Goal: Information Seeking & Learning: Learn about a topic

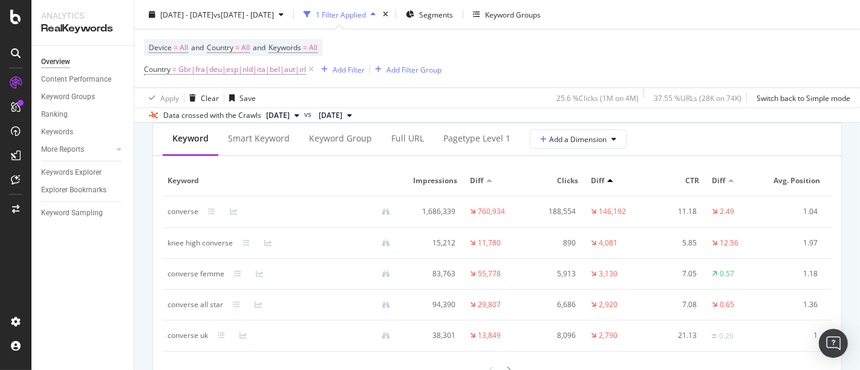
scroll to position [0, 67]
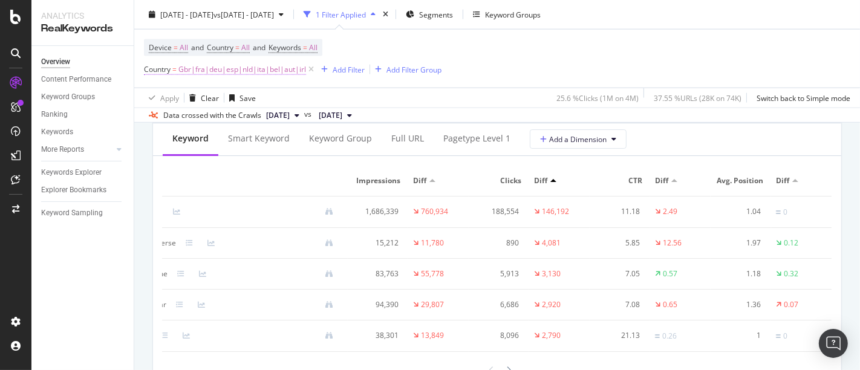
click at [274, 66] on span "Gbr|fra|deu|esp|nld|ita|bel|aut|irl" at bounding box center [242, 69] width 128 height 17
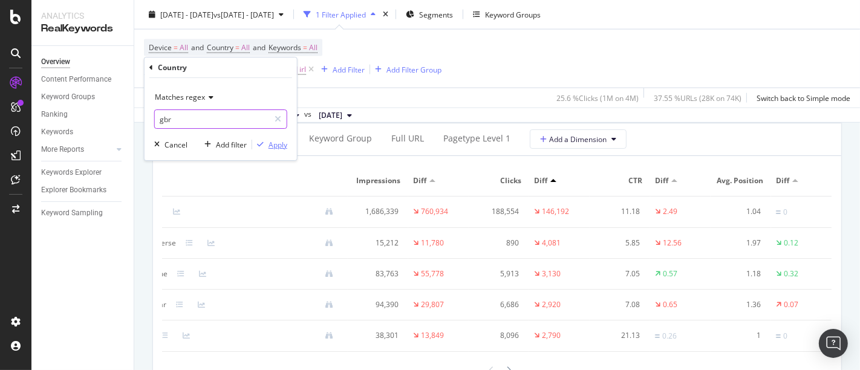
type input "gbr"
click at [284, 146] on div "Apply" at bounding box center [278, 145] width 19 height 10
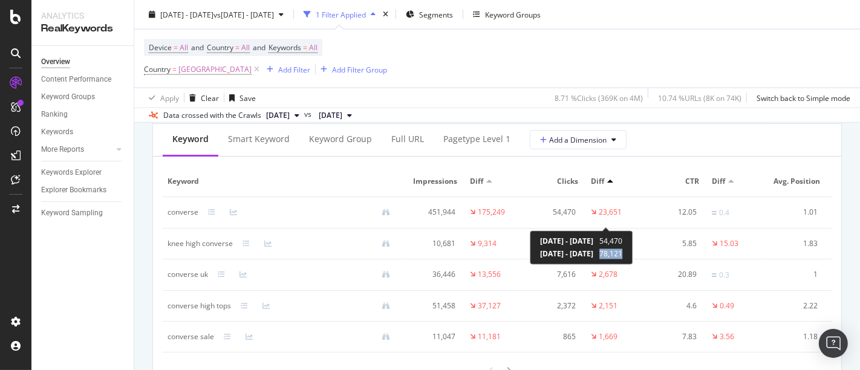
drag, startPoint x: 647, startPoint y: 254, endPoint x: 673, endPoint y: 256, distance: 26.7
click at [633, 256] on div "[DATE] - [DATE] 54,470 [DATE] - [DATE] 78,121" at bounding box center [581, 247] width 103 height 34
copy span "78,121"
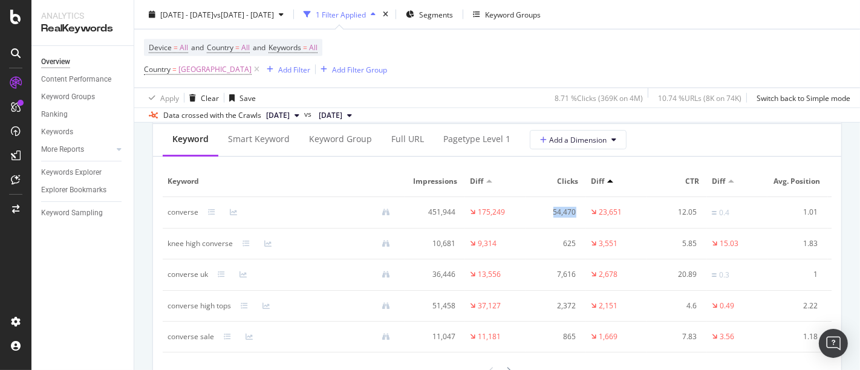
drag, startPoint x: 544, startPoint y: 219, endPoint x: 575, endPoint y: 222, distance: 31.0
click at [575, 218] on div "54,470" at bounding box center [554, 212] width 46 height 11
copy div "54,470"
click at [212, 72] on span "[GEOGRAPHIC_DATA]" at bounding box center [214, 69] width 73 height 17
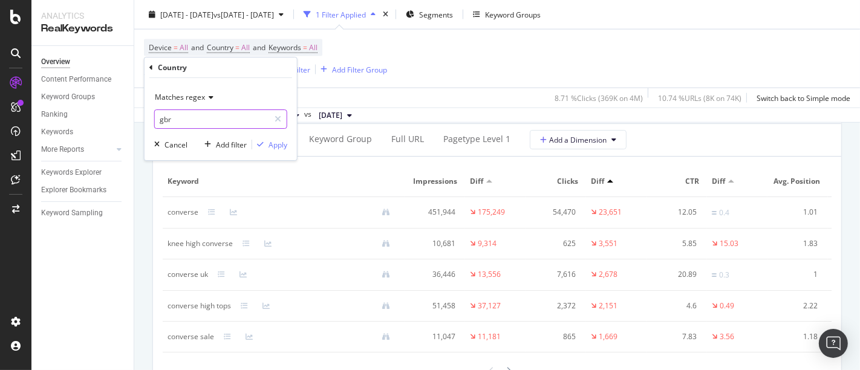
click at [203, 119] on input "gbr" at bounding box center [212, 118] width 114 height 19
type input "FRA"
click at [274, 148] on div "Apply" at bounding box center [278, 145] width 19 height 10
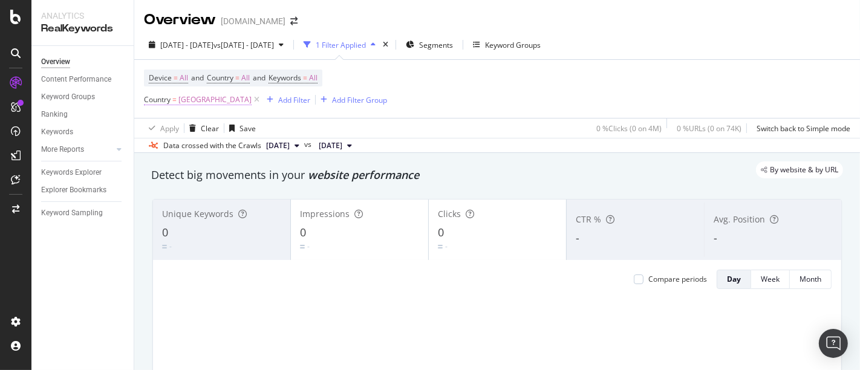
click at [190, 97] on span "[GEOGRAPHIC_DATA]" at bounding box center [214, 99] width 73 height 17
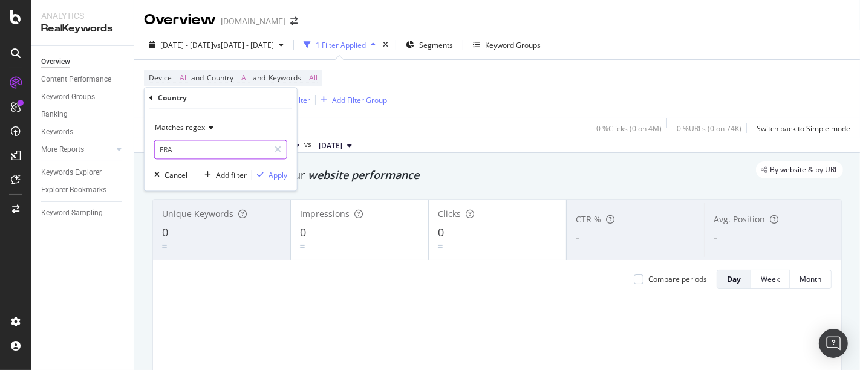
click at [192, 142] on input "FRA" at bounding box center [212, 149] width 114 height 19
type input "fra"
click at [266, 174] on div "button" at bounding box center [260, 175] width 16 height 7
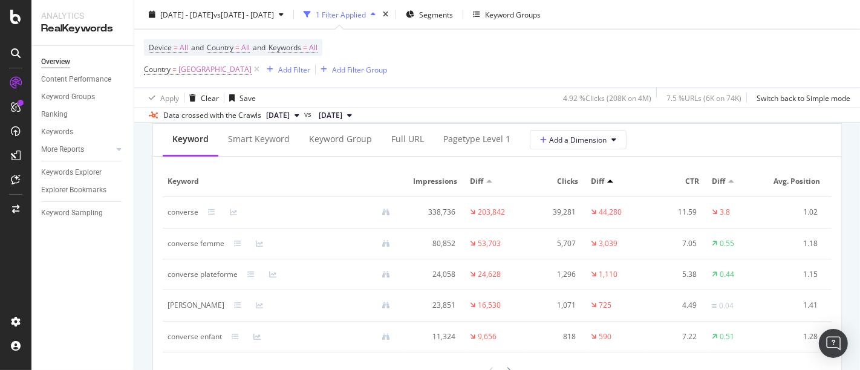
scroll to position [1479, 0]
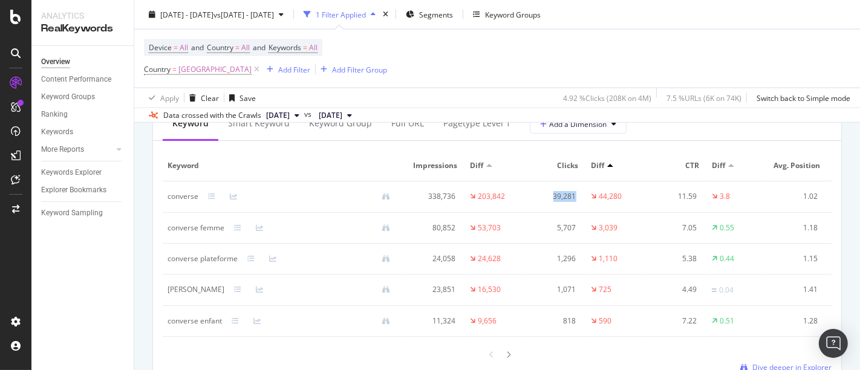
drag, startPoint x: 553, startPoint y: 204, endPoint x: 579, endPoint y: 206, distance: 26.1
click at [579, 206] on td "39,281" at bounding box center [556, 196] width 60 height 31
copy div "39,281"
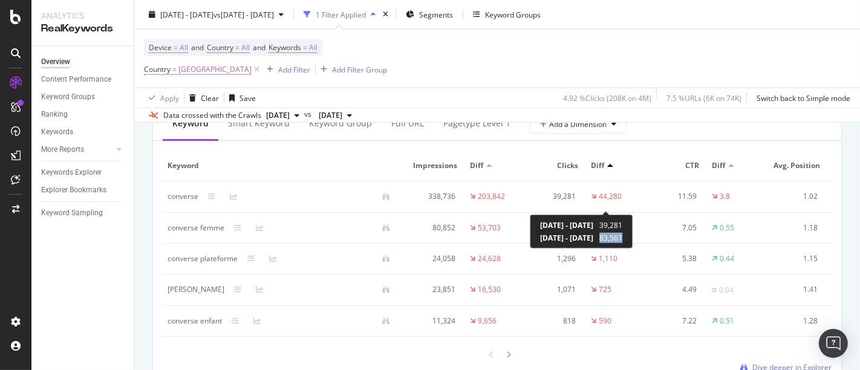
drag, startPoint x: 648, startPoint y: 237, endPoint x: 670, endPoint y: 239, distance: 22.5
click at [622, 239] on div "[DATE] - [DATE] 83,561" at bounding box center [581, 238] width 82 height 10
copy span "83,561"
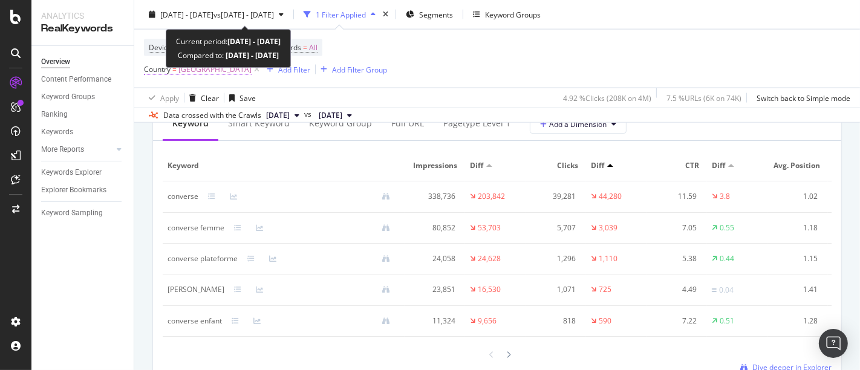
click at [189, 68] on span "[GEOGRAPHIC_DATA]" at bounding box center [214, 69] width 73 height 17
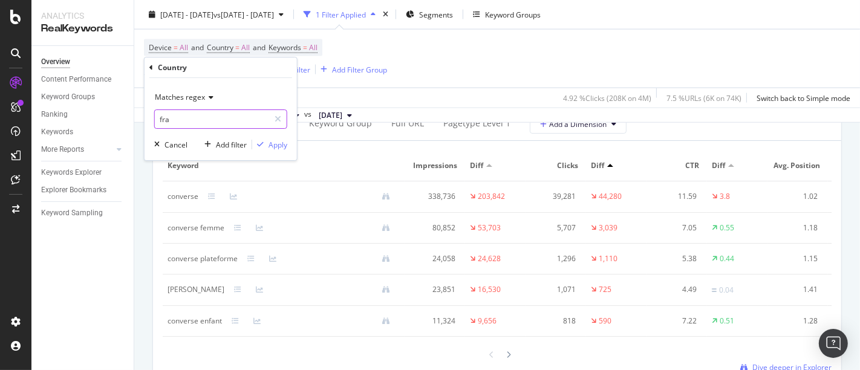
click at [183, 118] on input "fra" at bounding box center [212, 118] width 114 height 19
type input "s"
type input "esp"
click at [279, 142] on div "Apply" at bounding box center [278, 145] width 19 height 10
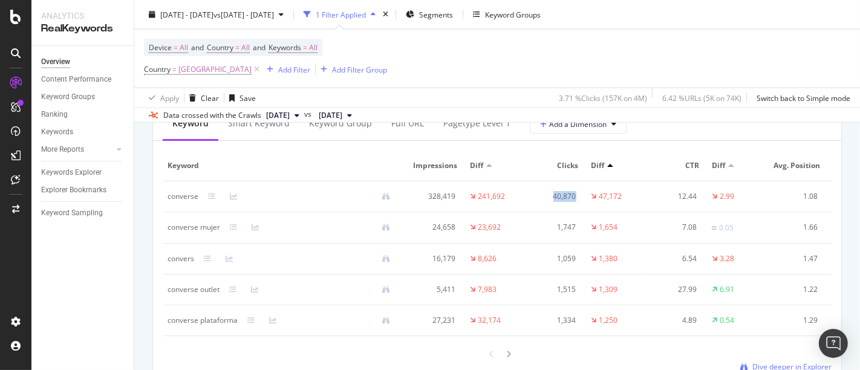
drag, startPoint x: 550, startPoint y: 206, endPoint x: 579, endPoint y: 213, distance: 29.2
click at [579, 212] on td "40,870" at bounding box center [556, 196] width 60 height 31
copy div "40,870"
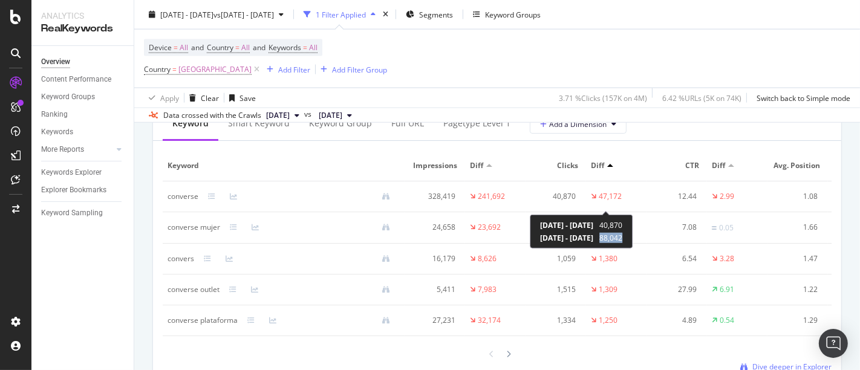
drag, startPoint x: 648, startPoint y: 237, endPoint x: 673, endPoint y: 244, distance: 25.8
click at [633, 244] on div "[DATE] - [DATE] 40,870 [DATE] - [DATE] 88,042" at bounding box center [581, 232] width 103 height 34
copy span "88,042"
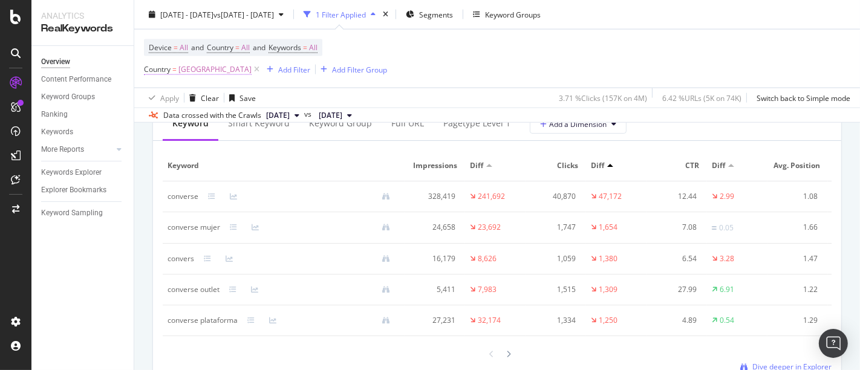
click at [187, 66] on span "[GEOGRAPHIC_DATA]" at bounding box center [214, 69] width 73 height 17
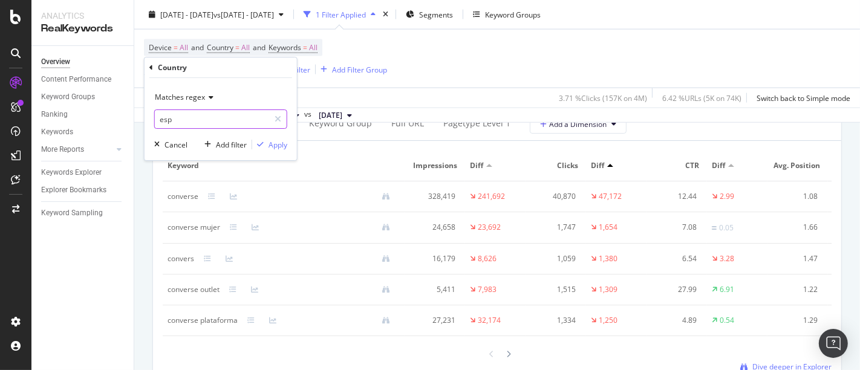
click at [212, 119] on input "esp" at bounding box center [212, 118] width 114 height 19
type input "ita"
click at [267, 148] on div "button" at bounding box center [260, 144] width 16 height 7
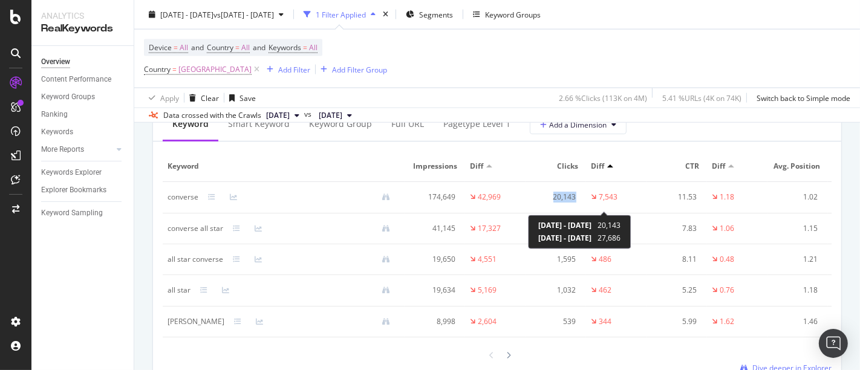
drag, startPoint x: 552, startPoint y: 207, endPoint x: 592, endPoint y: 209, distance: 40.0
click at [592, 209] on tr "converse 174,649 42,969 20,143 7,543 11.53 1.18 1.02 0" at bounding box center [526, 197] width 726 height 31
copy tr "20,143"
drag, startPoint x: 648, startPoint y: 239, endPoint x: 677, endPoint y: 241, distance: 29.1
click at [631, 241] on div "[DATE] - [DATE] 20,143 [DATE] - [DATE] 27,686" at bounding box center [579, 232] width 103 height 34
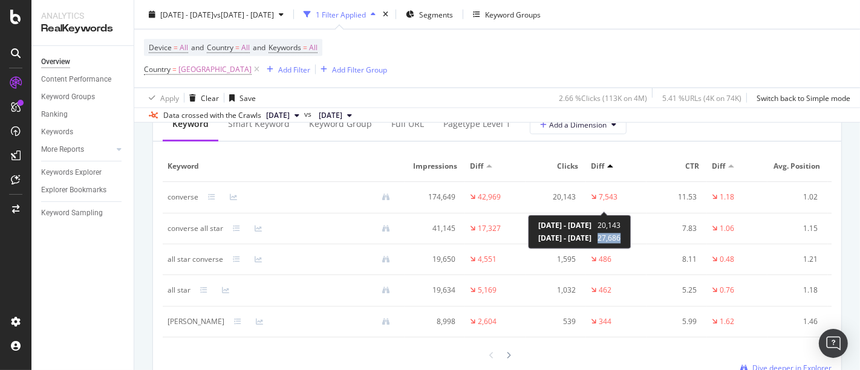
copy span "27,686"
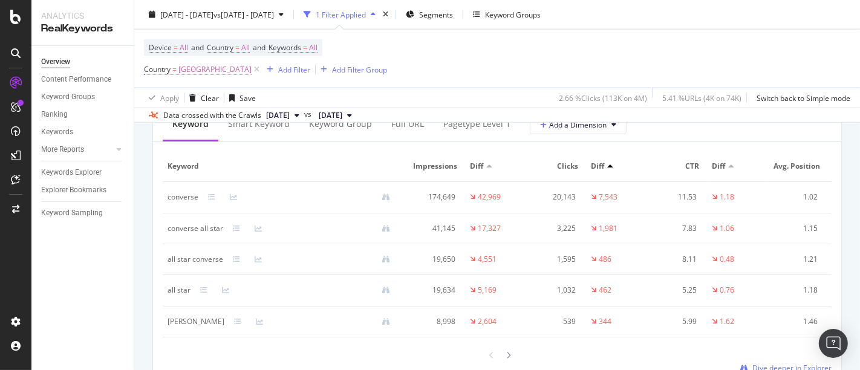
click at [183, 70] on span "[GEOGRAPHIC_DATA]" at bounding box center [214, 69] width 73 height 17
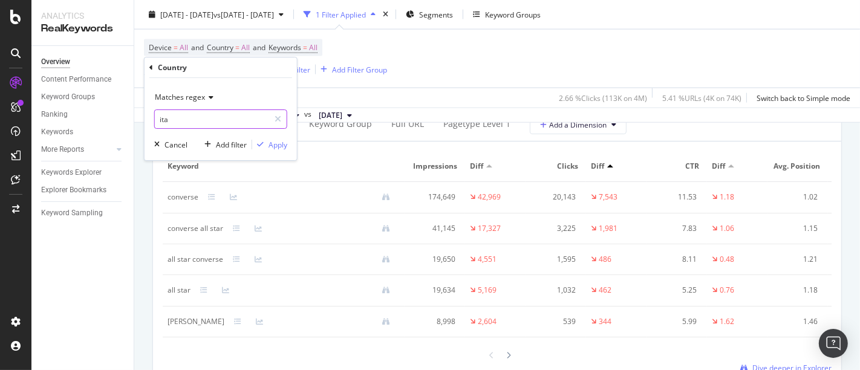
click at [225, 120] on input "ita" at bounding box center [212, 118] width 114 height 19
type input "deu"
click at [267, 139] on div "Apply" at bounding box center [269, 144] width 35 height 11
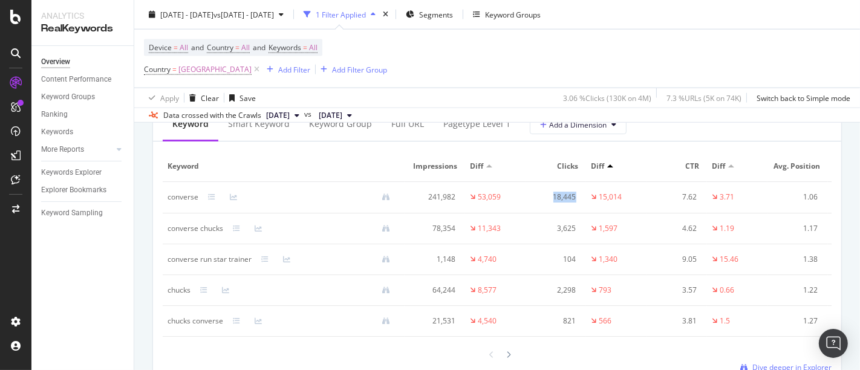
drag, startPoint x: 547, startPoint y: 207, endPoint x: 581, endPoint y: 206, distance: 33.3
click at [581, 206] on td "18,445" at bounding box center [556, 197] width 60 height 31
copy div "18,445"
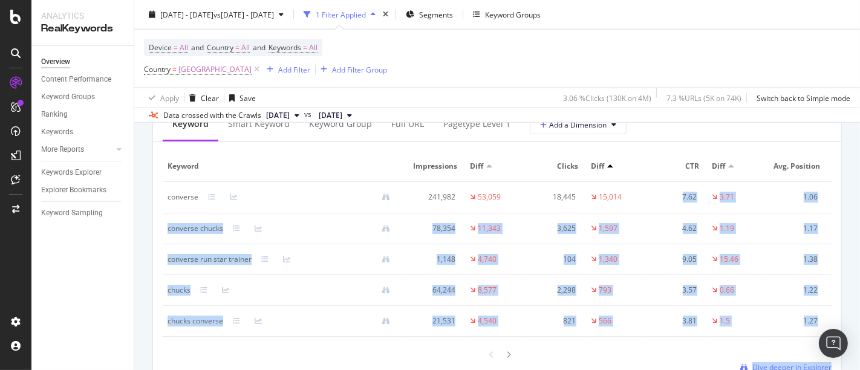
drag, startPoint x: 649, startPoint y: 238, endPoint x: 627, endPoint y: 212, distance: 33.9
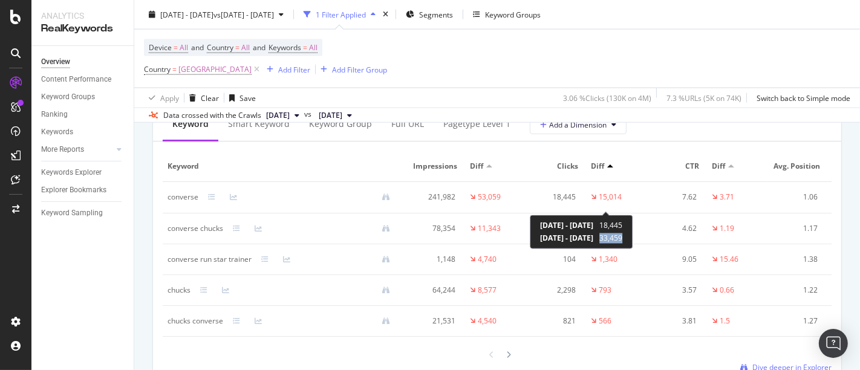
drag, startPoint x: 650, startPoint y: 237, endPoint x: 676, endPoint y: 238, distance: 25.4
click at [633, 238] on div "[DATE] - [DATE] 18,445 [DATE] - [DATE] 33,459" at bounding box center [581, 232] width 103 height 34
copy span "33,459"
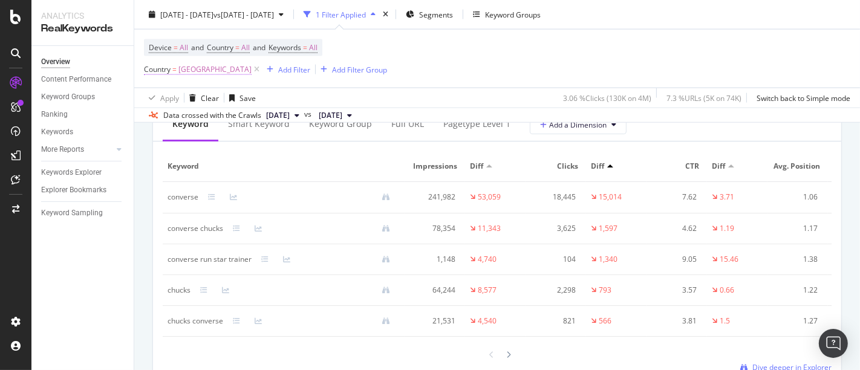
click at [198, 73] on span "[GEOGRAPHIC_DATA]" at bounding box center [214, 69] width 73 height 17
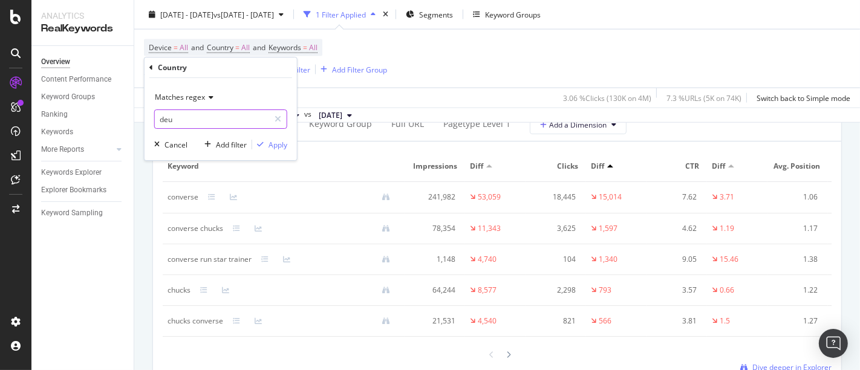
click at [187, 112] on input "deu" at bounding box center [212, 118] width 114 height 19
type input "ita"
click at [284, 146] on div "Apply" at bounding box center [278, 145] width 19 height 10
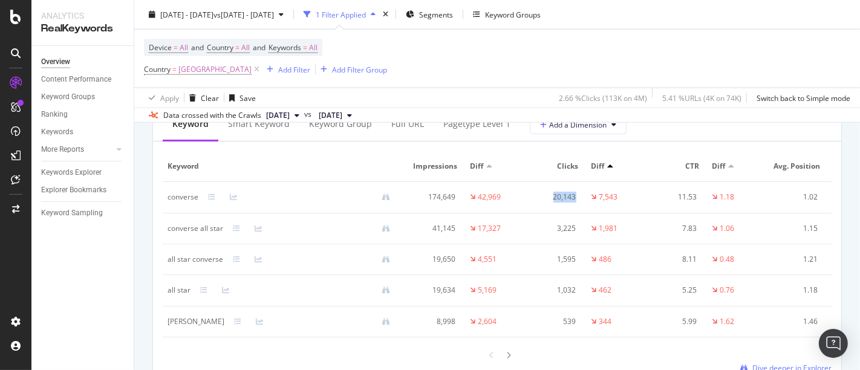
drag, startPoint x: 550, startPoint y: 206, endPoint x: 586, endPoint y: 204, distance: 35.1
click at [586, 204] on tr "converse 174,649 42,969 20,143 7,543 11.53 1.18 1.02 0" at bounding box center [526, 197] width 726 height 31
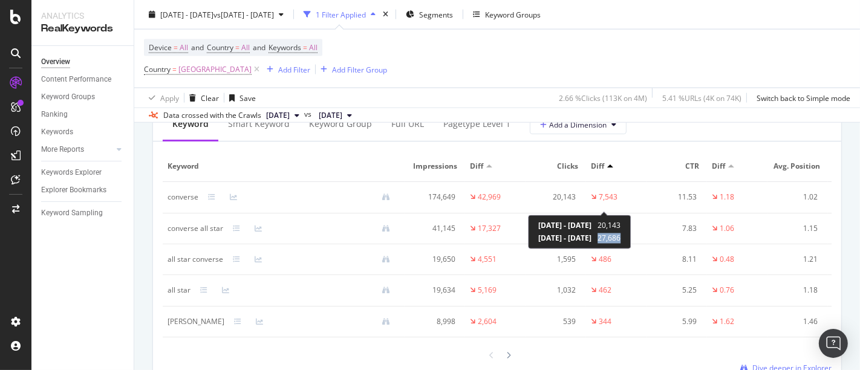
drag, startPoint x: 648, startPoint y: 237, endPoint x: 668, endPoint y: 240, distance: 20.8
click at [621, 240] on span "27,686" at bounding box center [609, 238] width 23 height 10
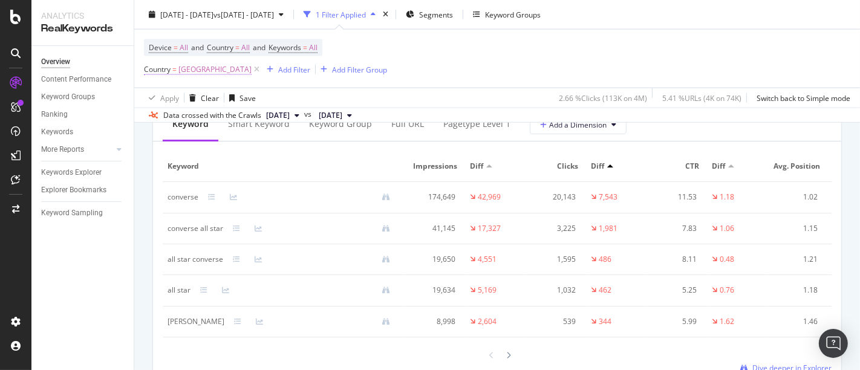
click at [174, 70] on span "=" at bounding box center [174, 69] width 4 height 10
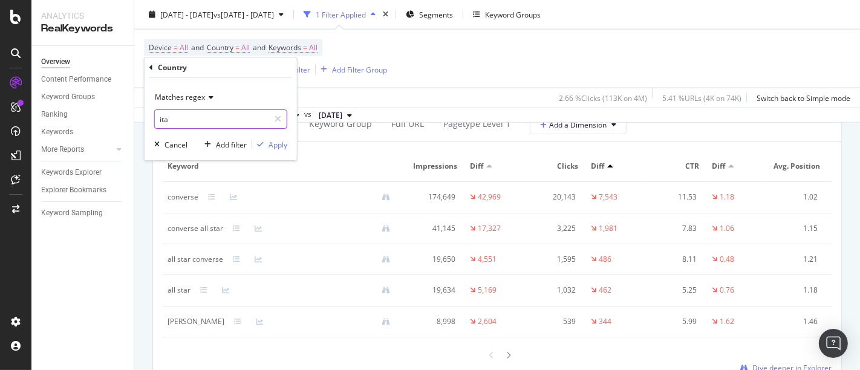
click at [202, 117] on input "ita" at bounding box center [212, 118] width 114 height 19
type input "nld"
click at [272, 151] on div "Matches regex nld Cancel Add filter Apply" at bounding box center [221, 119] width 152 height 82
click at [278, 148] on div "Apply" at bounding box center [278, 145] width 19 height 10
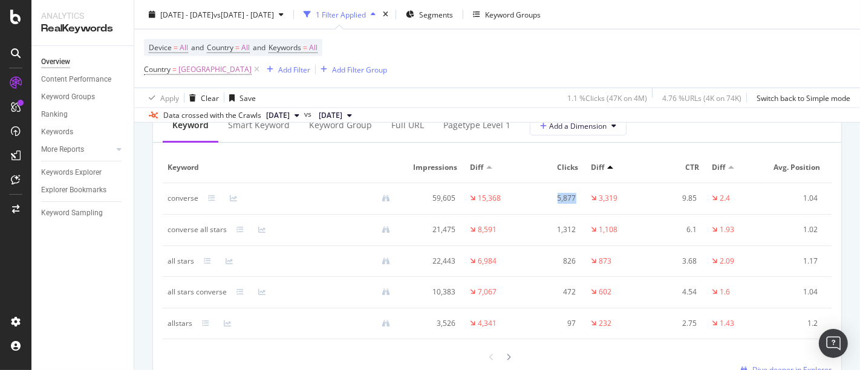
drag, startPoint x: 558, startPoint y: 206, endPoint x: 587, endPoint y: 208, distance: 29.7
click at [587, 208] on tr "converse 59,605 15,368 5,877 3,319 9.85 2.4 1.04 0" at bounding box center [526, 198] width 726 height 31
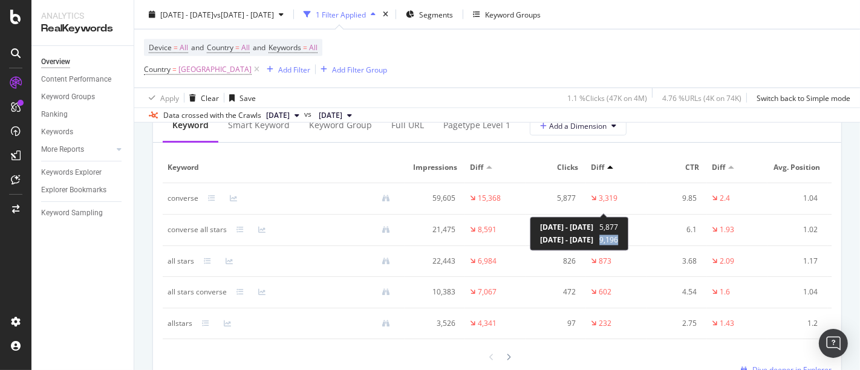
drag, startPoint x: 648, startPoint y: 241, endPoint x: 665, endPoint y: 245, distance: 18.0
click at [629, 245] on div "[DATE] - [DATE] 5,877 [DATE] - [DATE] 9,196" at bounding box center [579, 234] width 99 height 34
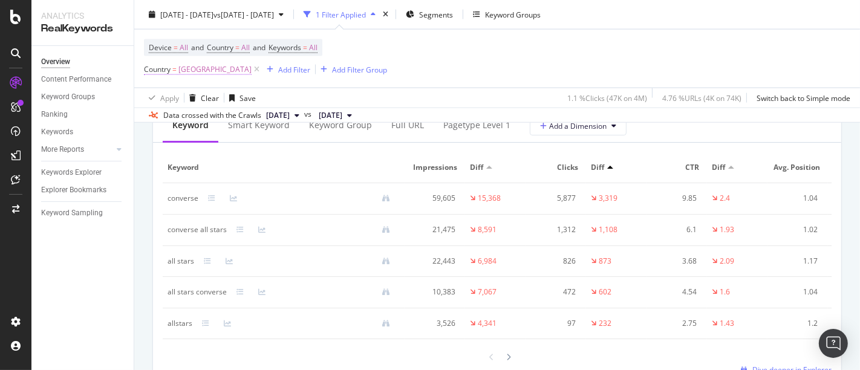
click at [206, 65] on span "[GEOGRAPHIC_DATA]" at bounding box center [214, 69] width 73 height 17
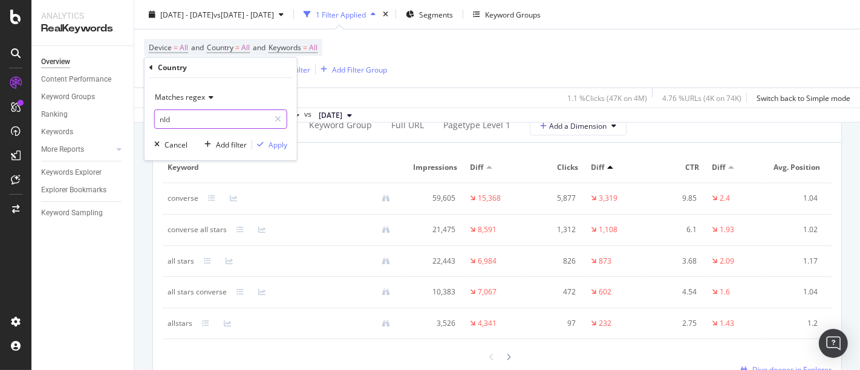
click at [188, 110] on input "nld" at bounding box center [212, 118] width 114 height 19
type input "gbr|ita|esp|nld|fra|deu"
click at [279, 145] on div "Apply" at bounding box center [278, 145] width 19 height 10
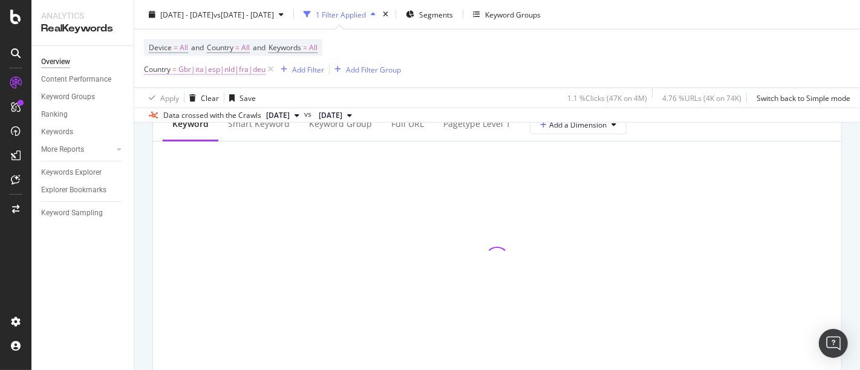
click at [261, 69] on span "Gbr|ita|esp|nld|fra|deu" at bounding box center [221, 69] width 87 height 17
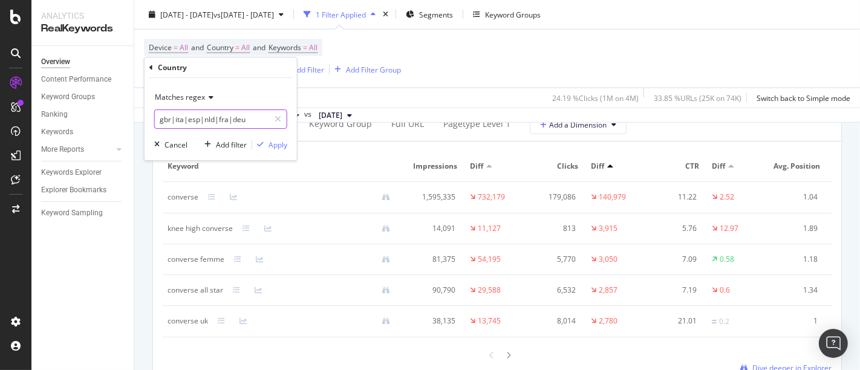
click at [250, 113] on input "gbr|ita|esp|nld|fra|deu" at bounding box center [212, 118] width 114 height 19
type input "gbr|ita|esp|nld|fra|deu |bel|aut|irl"
click at [279, 145] on div "Apply" at bounding box center [278, 145] width 19 height 10
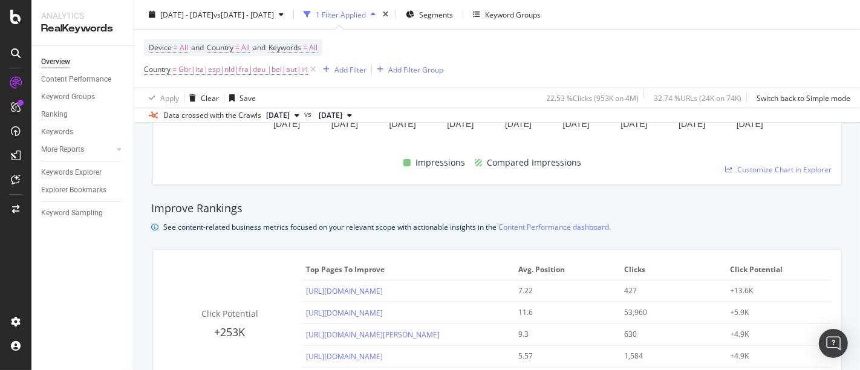
scroll to position [747, 0]
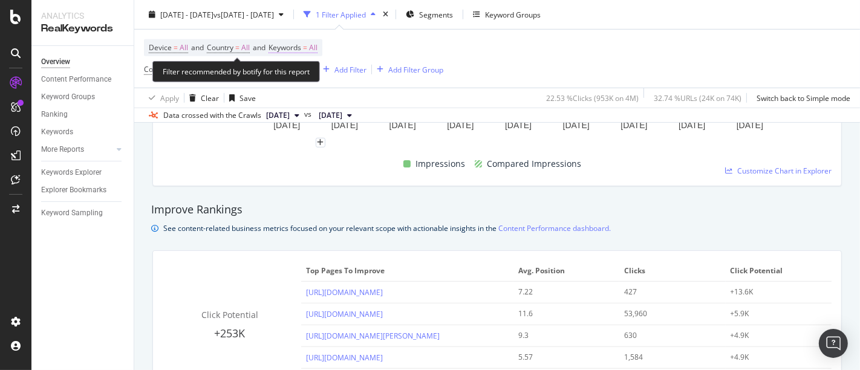
click at [307, 51] on span "=" at bounding box center [305, 47] width 4 height 10
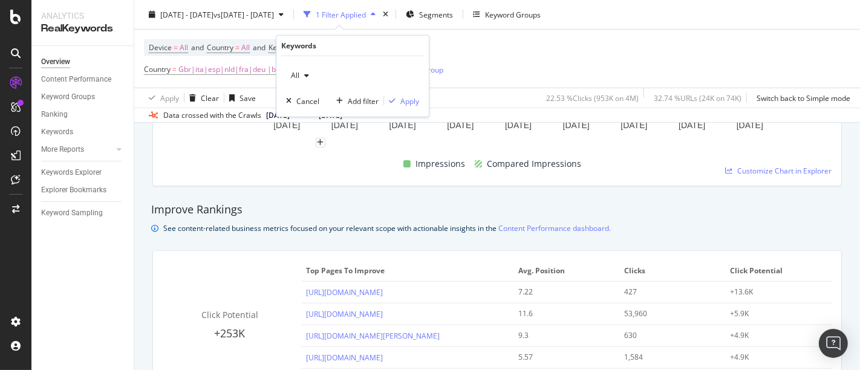
click at [304, 78] on icon "button" at bounding box center [306, 75] width 5 height 7
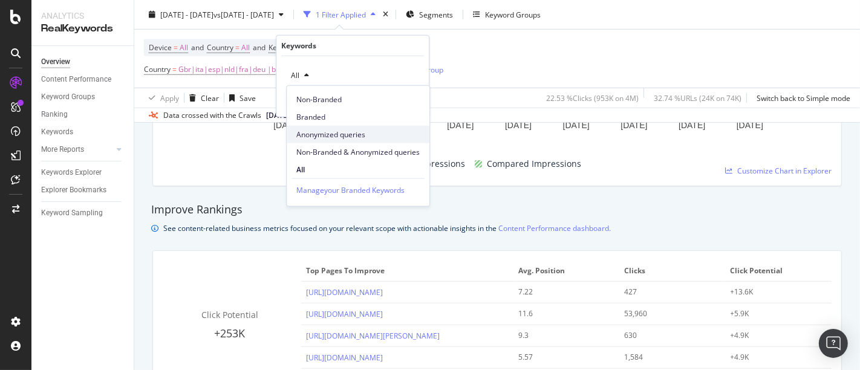
click at [325, 134] on span "Anonymized queries" at bounding box center [357, 134] width 123 height 11
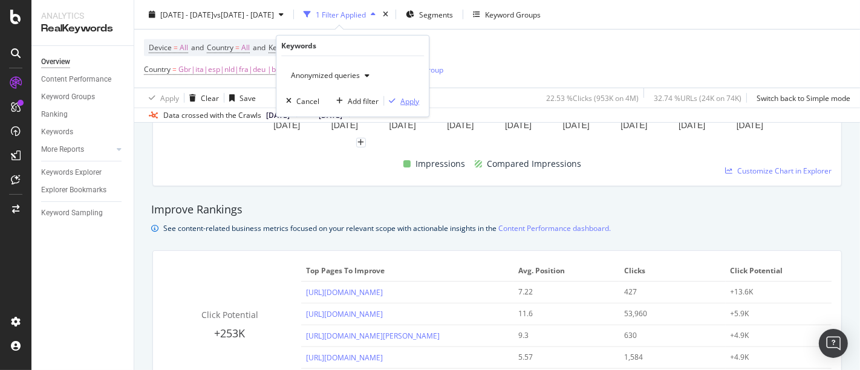
click at [411, 99] on div "Apply" at bounding box center [409, 101] width 19 height 10
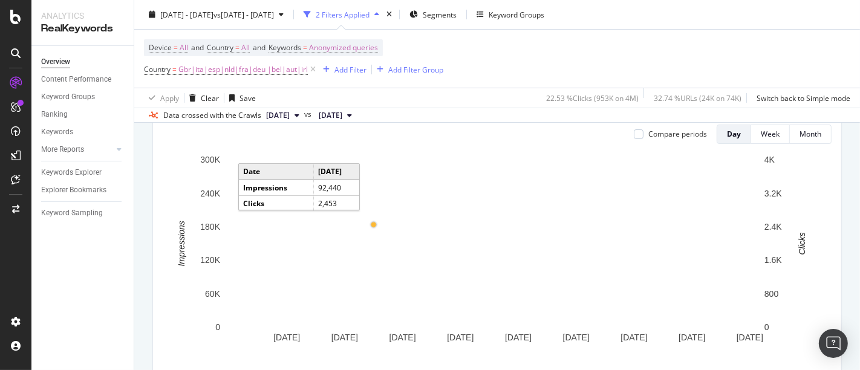
scroll to position [145, 0]
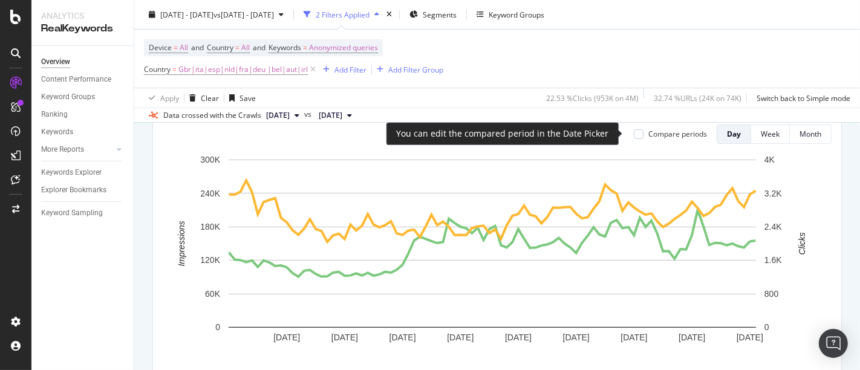
click at [650, 129] on div "Compare periods" at bounding box center [677, 134] width 59 height 10
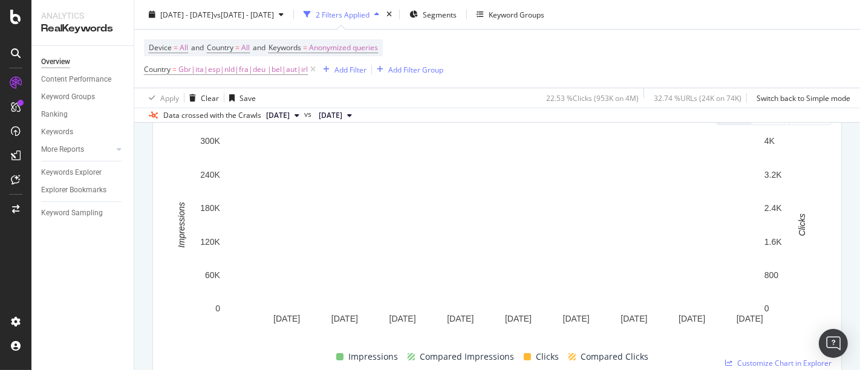
scroll to position [165, 0]
